Goal: Find specific page/section: Find specific page/section

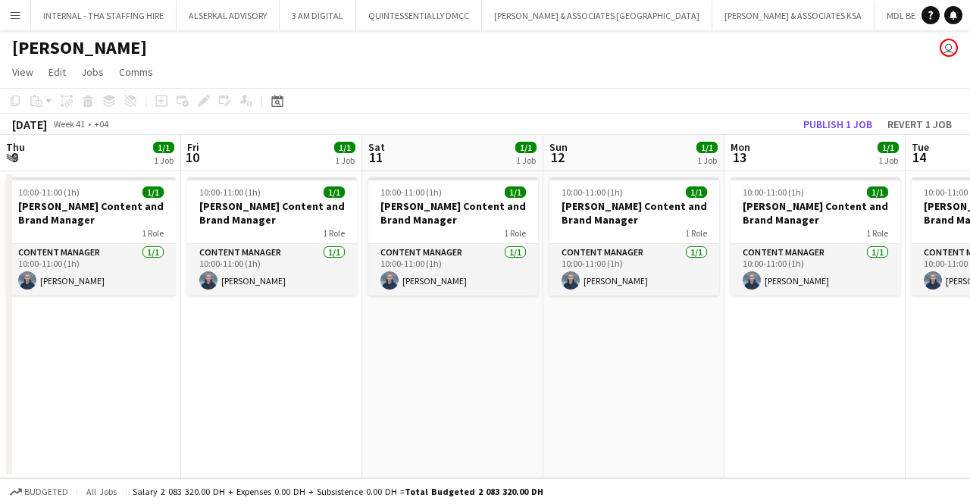
scroll to position [0, 368]
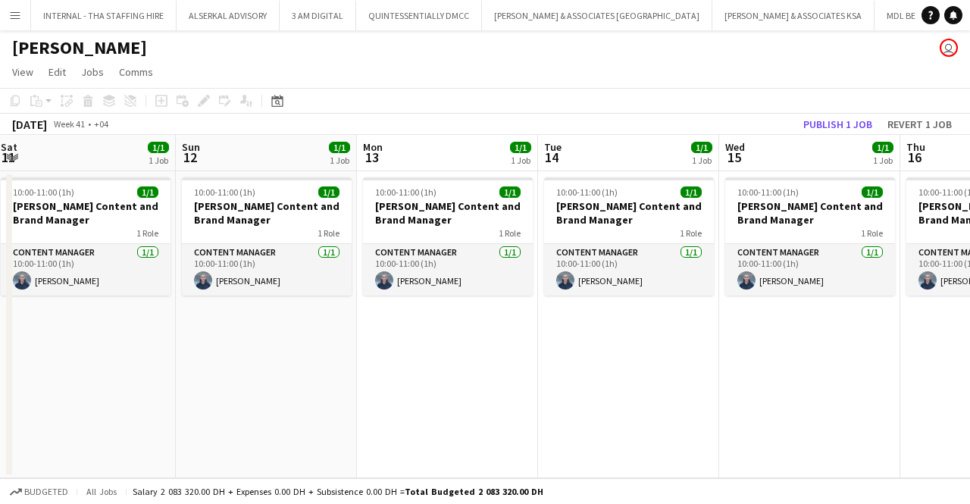
click at [5, 17] on button "Menu" at bounding box center [15, 15] width 30 height 30
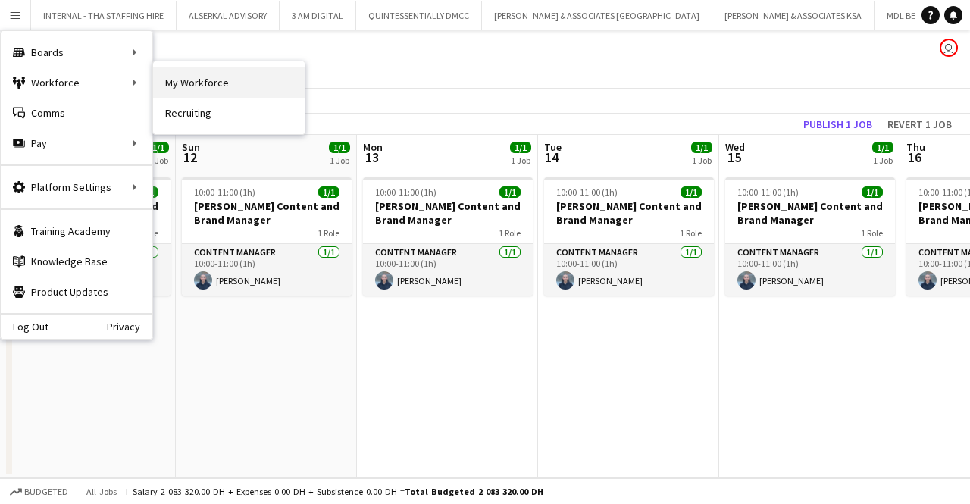
click at [186, 77] on link "My Workforce" at bounding box center [229, 82] width 152 height 30
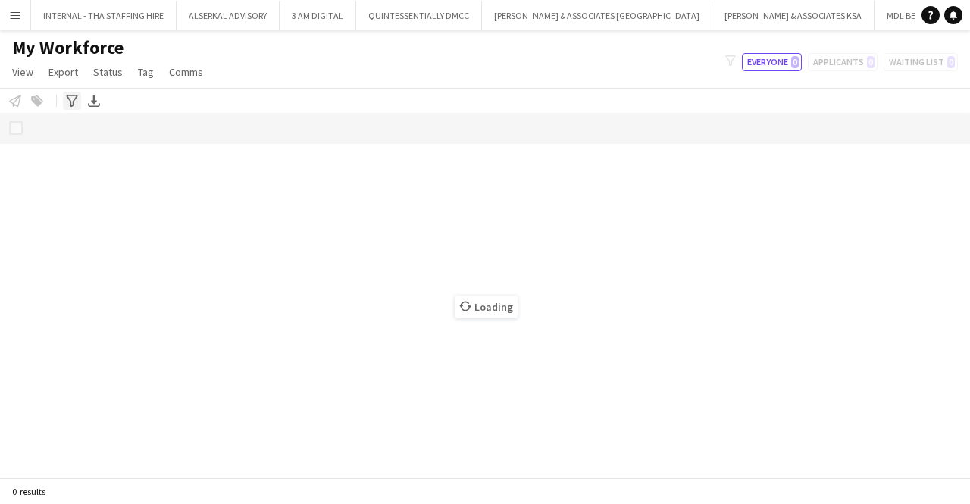
click at [76, 102] on icon "Advanced filters" at bounding box center [72, 101] width 12 height 12
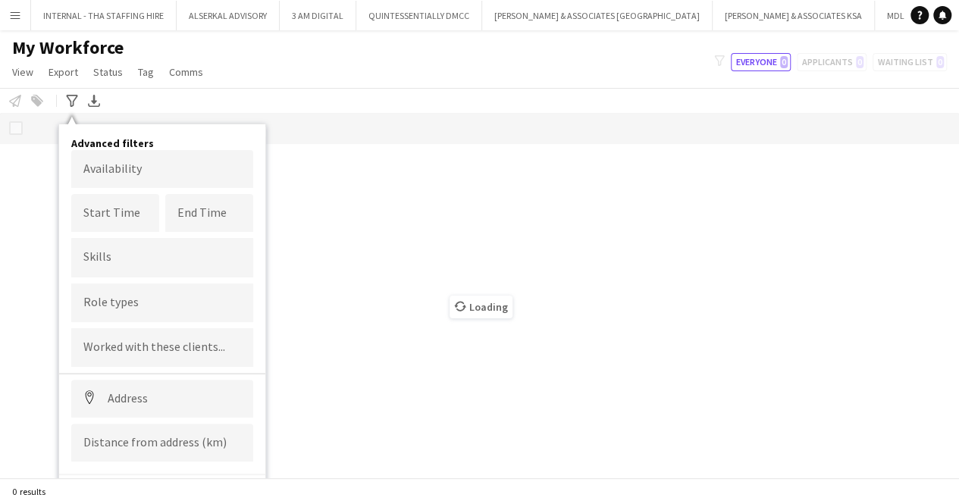
click at [300, 88] on div "Notify workforce Add to tag Select at least one crew to tag him or her. Advance…" at bounding box center [479, 100] width 959 height 25
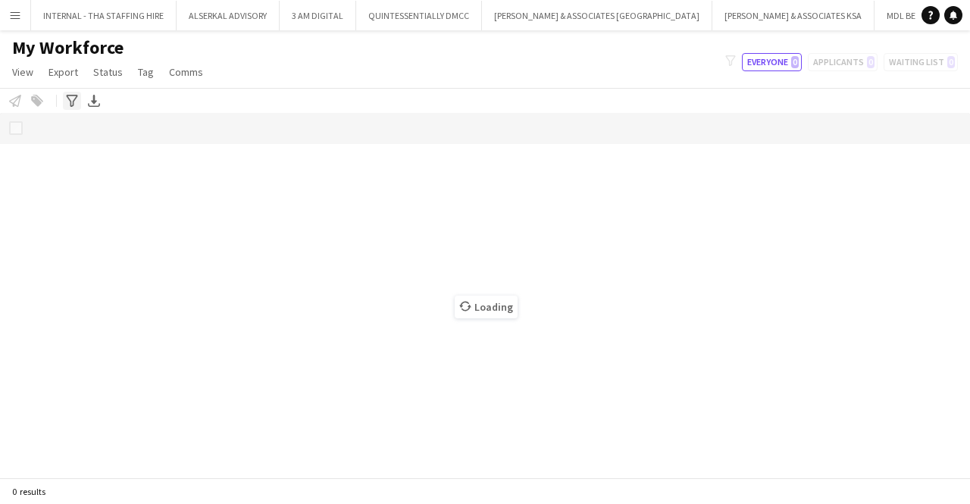
click at [66, 95] on icon "Advanced filters" at bounding box center [72, 101] width 12 height 12
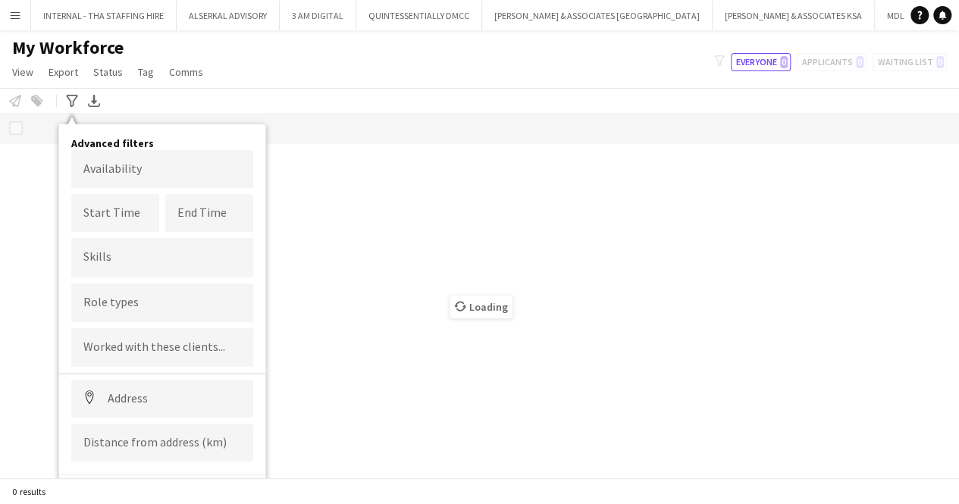
click at [415, 50] on div "My Workforce View Views Default view [PERSON_NAME] New view Update view Delete …" at bounding box center [479, 62] width 959 height 52
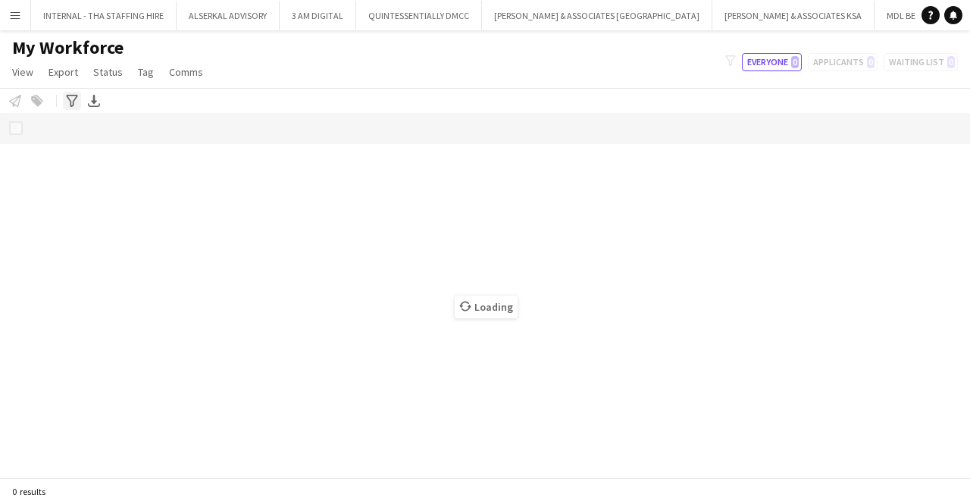
click at [76, 102] on icon "Advanced filters" at bounding box center [72, 101] width 12 height 12
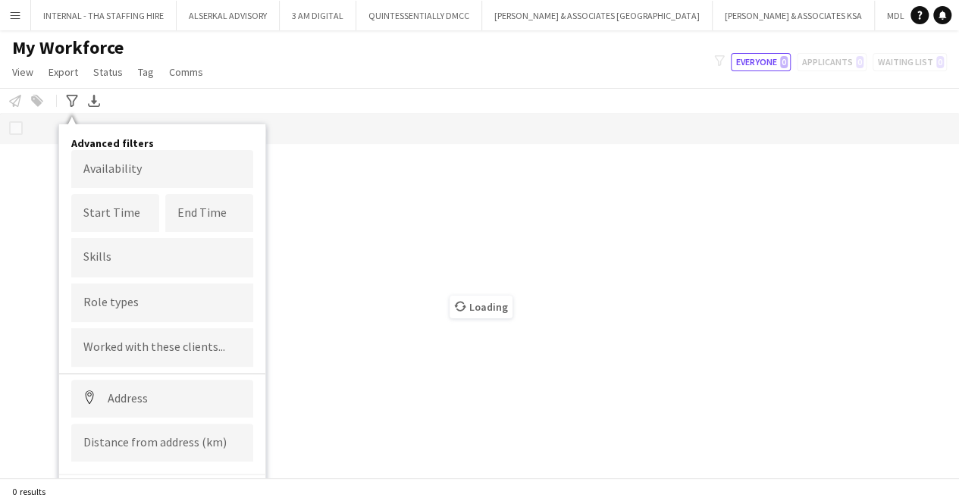
click at [422, 67] on div "My Workforce View Views Default view [PERSON_NAME] New view Update view Delete …" at bounding box center [479, 62] width 959 height 52
